Goal: Task Accomplishment & Management: Complete application form

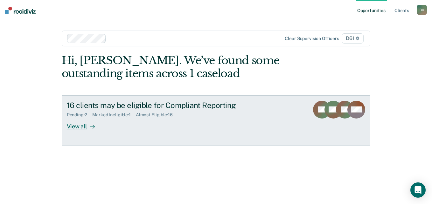
click at [95, 126] on div "View all" at bounding box center [85, 124] width 36 height 12
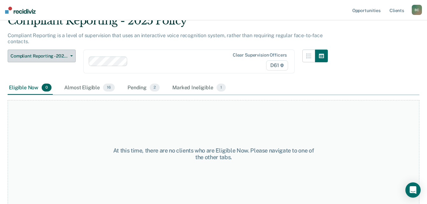
scroll to position [33, 0]
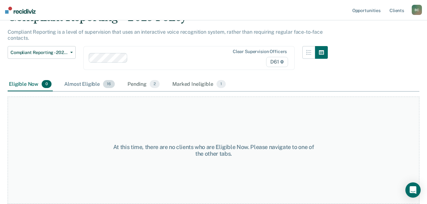
click at [81, 84] on div "Almost Eligible 16" at bounding box center [89, 85] width 53 height 14
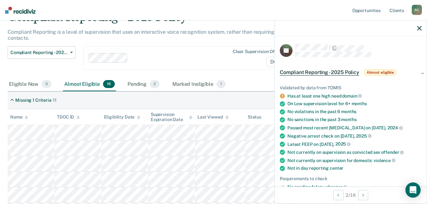
click at [184, 46] on div "Clear supervision officers D61" at bounding box center [189, 58] width 212 height 24
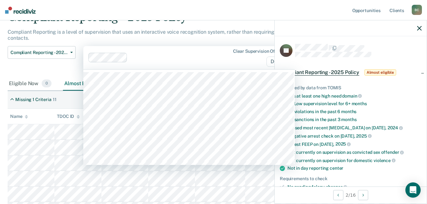
click at [213, 31] on p "Compliant Reporting is a level of supervision that uses an interactive voice re…" at bounding box center [165, 35] width 315 height 12
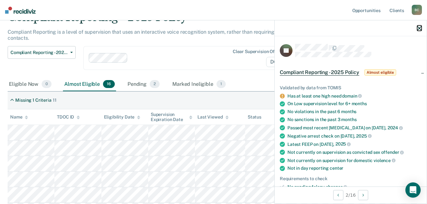
click at [418, 28] on icon "button" at bounding box center [420, 28] width 4 height 4
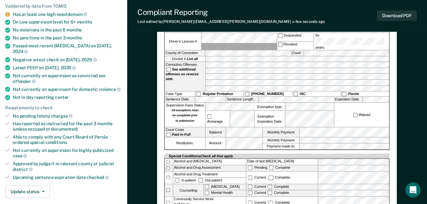
scroll to position [64, 0]
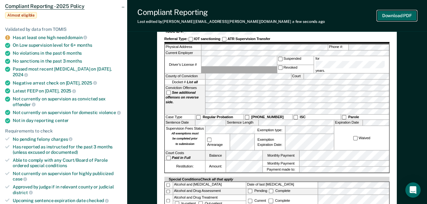
click at [407, 16] on button "Download PDF" at bounding box center [397, 16] width 40 height 11
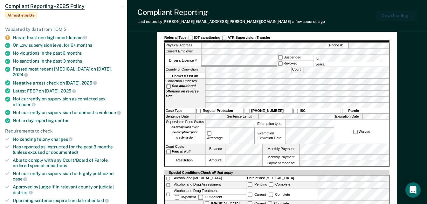
scroll to position [0, 0]
